Goal: Find specific page/section: Find specific page/section

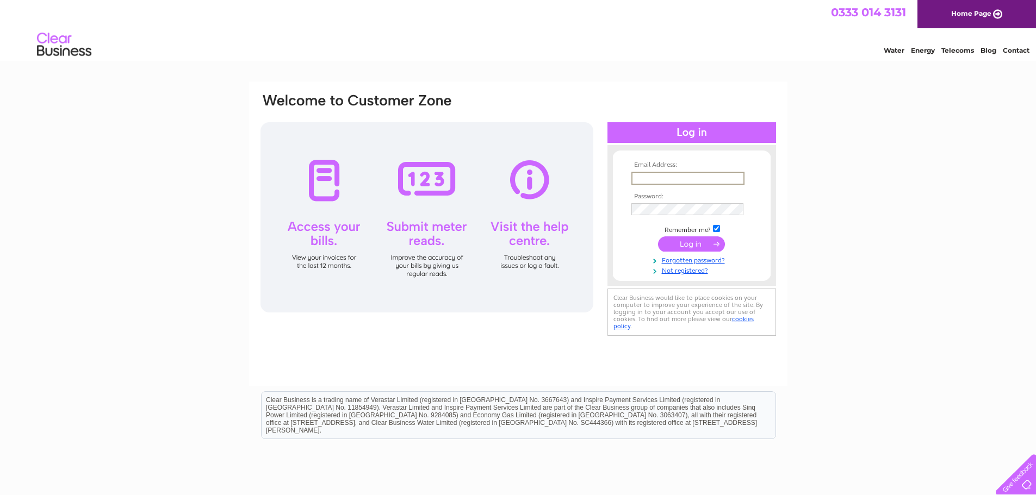
click at [680, 179] on input "text" at bounding box center [687, 178] width 113 height 13
type input "[EMAIL_ADDRESS][DOMAIN_NAME]"
click at [658, 237] on input "submit" at bounding box center [691, 244] width 67 height 15
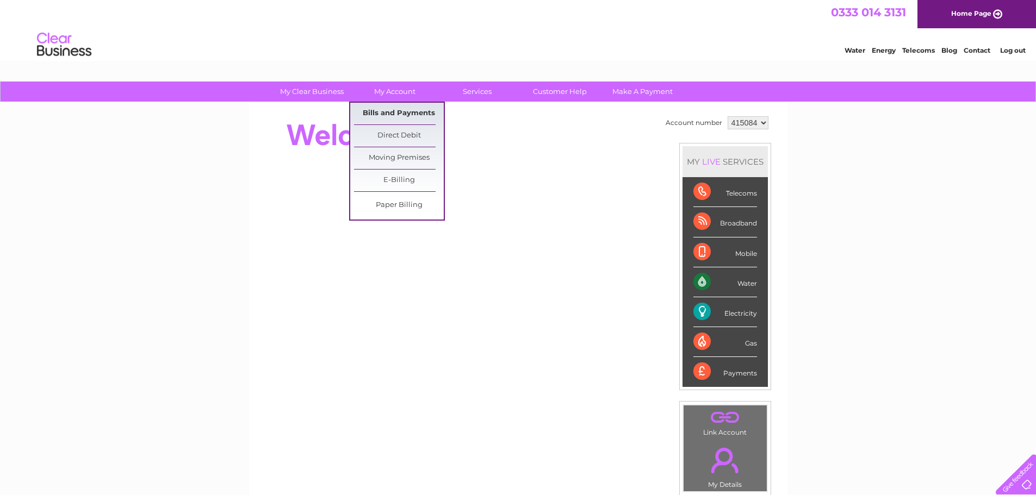
click at [406, 116] on link "Bills and Payments" at bounding box center [399, 114] width 90 height 22
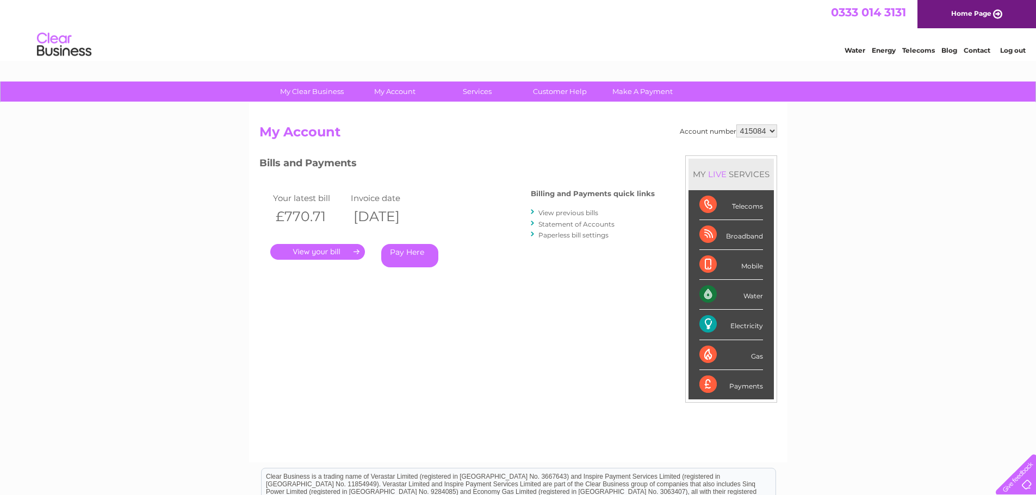
click at [334, 250] on link "." at bounding box center [317, 252] width 95 height 16
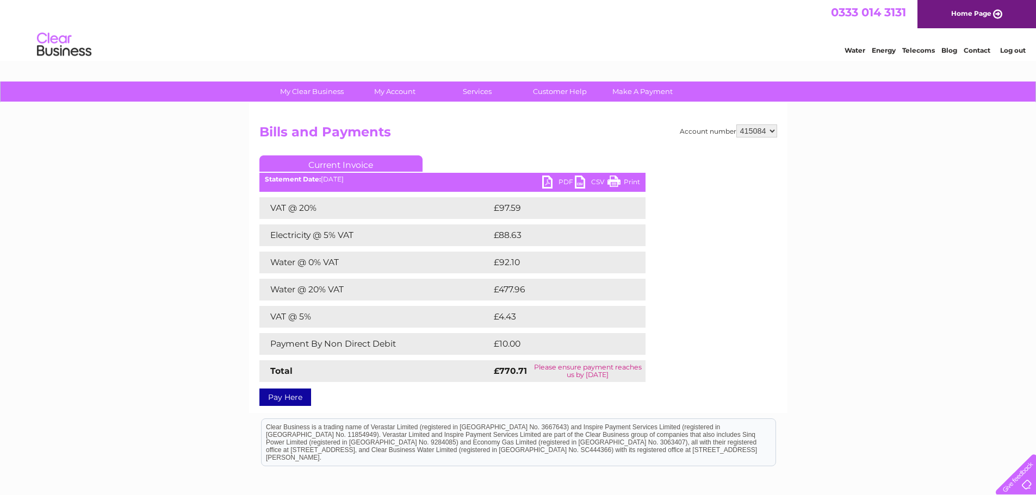
drag, startPoint x: 621, startPoint y: 183, endPoint x: 852, endPoint y: 17, distance: 284.5
click at [621, 183] on link "Print" at bounding box center [623, 184] width 33 height 16
click at [561, 184] on link "PDF" at bounding box center [558, 184] width 33 height 16
click at [1014, 50] on link "Log out" at bounding box center [1013, 50] width 26 height 8
